Goal: Navigation & Orientation: Find specific page/section

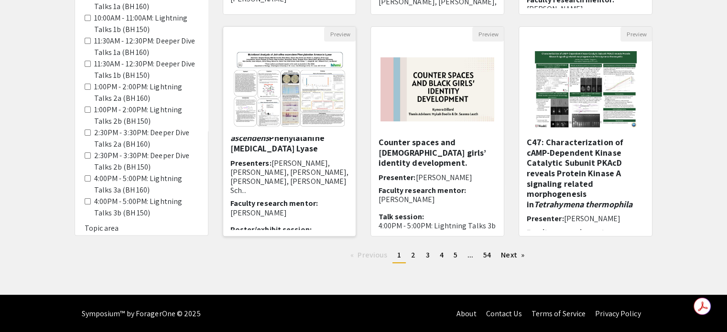
scroll to position [26, 0]
click at [414, 261] on link "page 2" at bounding box center [413, 255] width 14 height 14
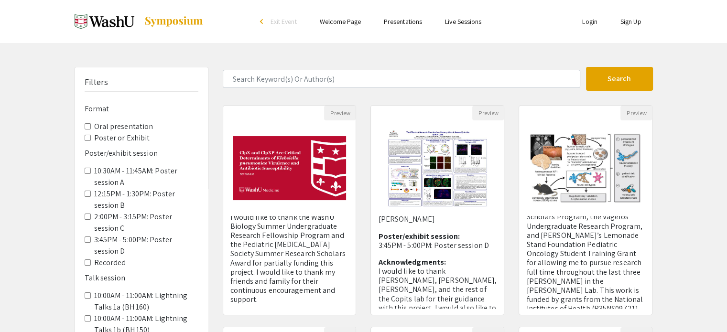
click at [354, 20] on link "Welcome Page" at bounding box center [340, 21] width 41 height 9
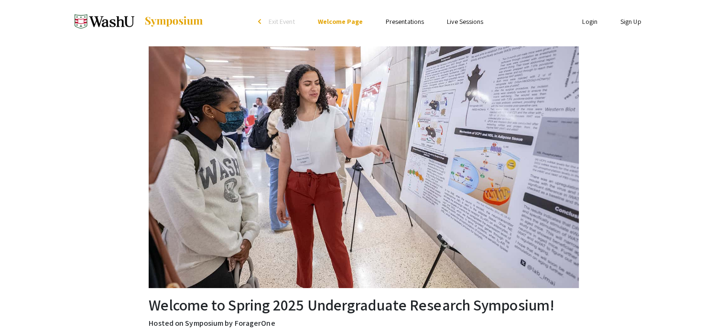
click at [463, 19] on link "Live Sessions" at bounding box center [465, 21] width 36 height 9
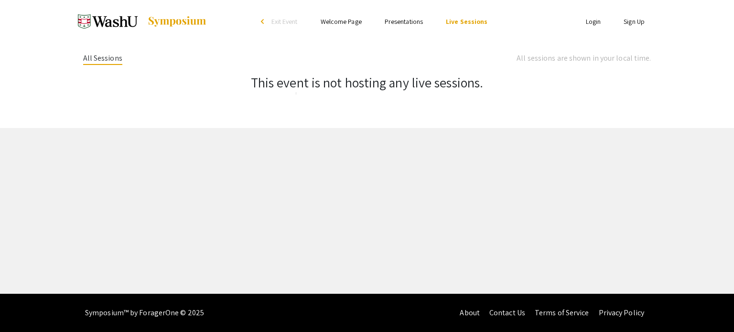
click at [170, 22] on img at bounding box center [177, 21] width 60 height 11
